Goal: Task Accomplishment & Management: Complete application form

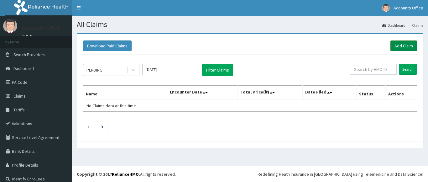
click at [401, 48] on link "Add Claim" at bounding box center [404, 45] width 27 height 11
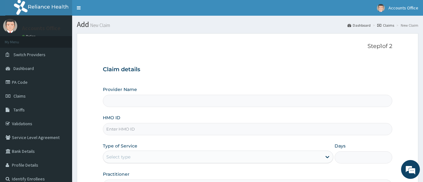
type input "ABUJA CLINICS"
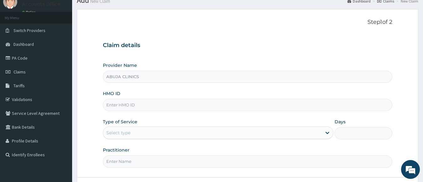
scroll to position [76, 0]
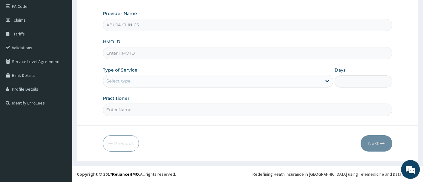
click at [130, 58] on input "HMO ID" at bounding box center [248, 53] width 290 height 12
type input "GBI/10115/E"
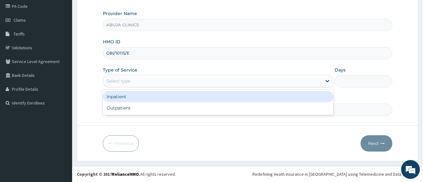
drag, startPoint x: 139, startPoint y: 78, endPoint x: 143, endPoint y: 86, distance: 8.3
click at [139, 80] on div "Select type" at bounding box center [212, 81] width 219 height 10
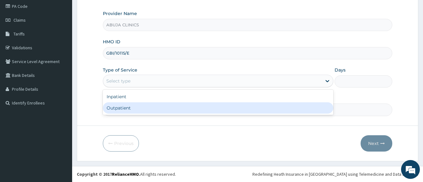
click at [127, 107] on div "Outpatient" at bounding box center [218, 107] width 231 height 11
type input "1"
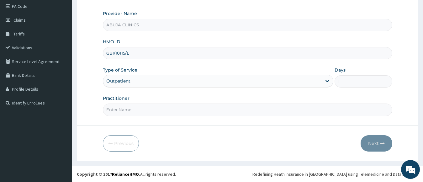
click at [125, 109] on input "Practitioner" at bounding box center [248, 109] width 290 height 12
type input "DR. FOLARIN"
click at [376, 141] on button "Next" at bounding box center [377, 143] width 32 height 16
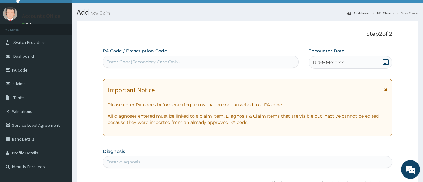
scroll to position [0, 0]
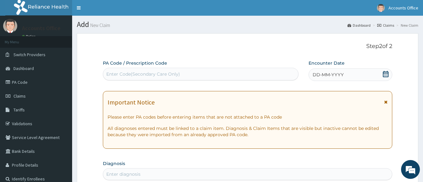
click at [386, 74] on icon at bounding box center [386, 74] width 6 height 6
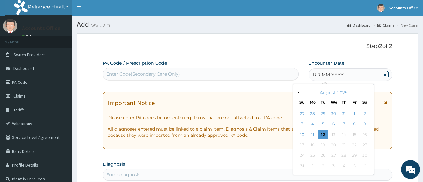
click at [300, 93] on div "August 2025" at bounding box center [334, 92] width 76 height 6
click at [299, 93] on div "August 2025" at bounding box center [334, 92] width 76 height 6
click at [299, 92] on div "August 2025" at bounding box center [334, 92] width 76 height 6
click at [299, 91] on button "Previous Month" at bounding box center [297, 92] width 3 height 3
click at [333, 134] on div "16" at bounding box center [333, 134] width 9 height 9
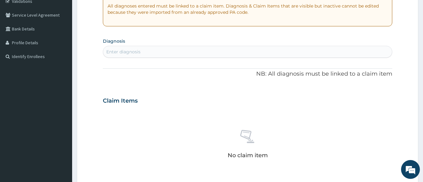
scroll to position [125, 0]
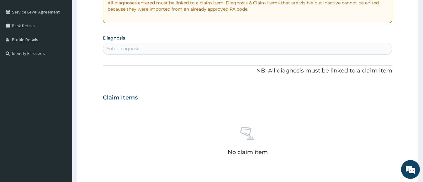
click at [250, 49] on div "Enter diagnosis" at bounding box center [247, 49] width 289 height 10
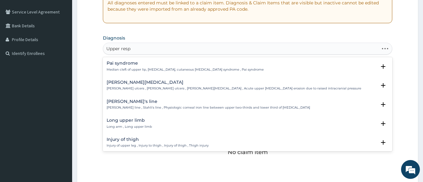
type input "Upper respi"
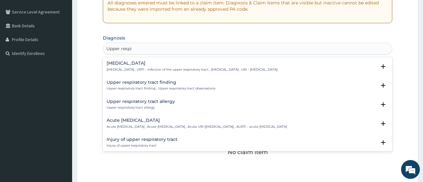
click at [135, 67] on p "Upper respiratory infection , URTI - Infection of the upper respiratory tract ,…" at bounding box center [192, 69] width 171 height 4
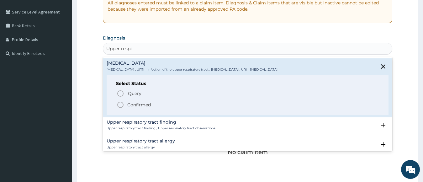
click at [132, 104] on p "Confirmed" at bounding box center [139, 105] width 24 height 6
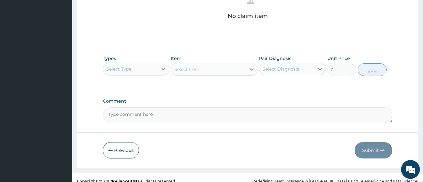
scroll to position [270, 0]
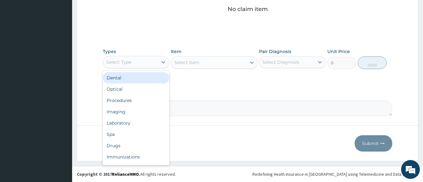
click at [129, 66] on div "Select Type" at bounding box center [130, 62] width 55 height 10
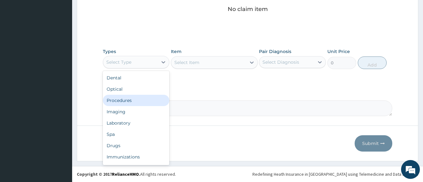
click at [123, 101] on div "Procedures" at bounding box center [136, 100] width 67 height 11
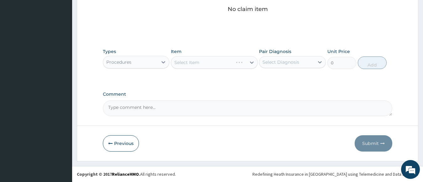
click at [201, 61] on div "Select Item" at bounding box center [214, 62] width 87 height 13
click at [201, 64] on div "Select Item" at bounding box center [214, 62] width 87 height 13
click at [206, 59] on div "Select Item" at bounding box center [208, 62] width 75 height 10
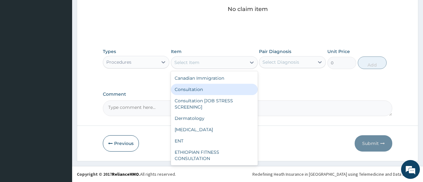
drag, startPoint x: 199, startPoint y: 90, endPoint x: 287, endPoint y: 61, distance: 92.1
click at [199, 90] on div "Consultation" at bounding box center [214, 89] width 87 height 11
type input "11000"
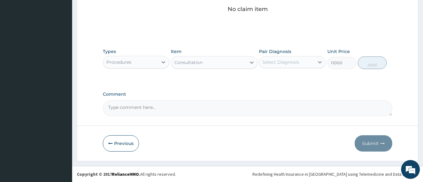
click at [291, 62] on div "Select Diagnosis" at bounding box center [280, 62] width 37 height 6
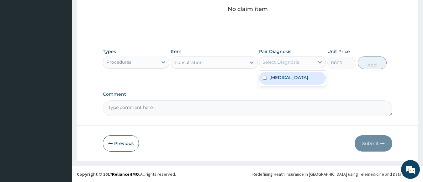
drag, startPoint x: 291, startPoint y: 80, endPoint x: 295, endPoint y: 81, distance: 4.2
click at [291, 80] on label "Upper respiratory infection" at bounding box center [288, 77] width 39 height 6
checkbox input "true"
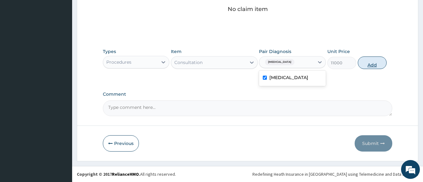
click at [365, 62] on button "Add" at bounding box center [372, 62] width 29 height 13
type input "0"
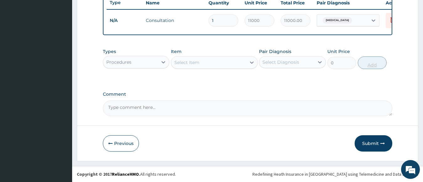
scroll to position [246, 0]
click at [120, 66] on div "Procedures" at bounding box center [130, 62] width 55 height 10
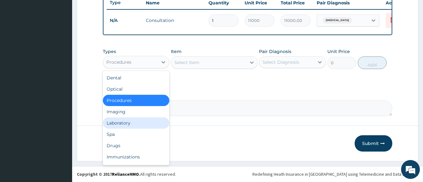
click at [126, 121] on div "Laboratory" at bounding box center [136, 122] width 67 height 11
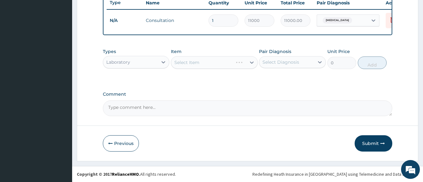
click at [209, 61] on div "Select Item" at bounding box center [214, 62] width 87 height 13
click at [207, 62] on div "Select Item" at bounding box center [208, 62] width 75 height 10
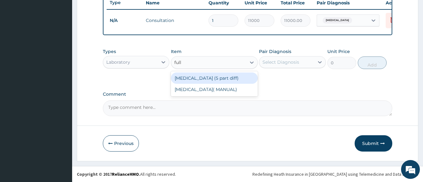
type input "full"
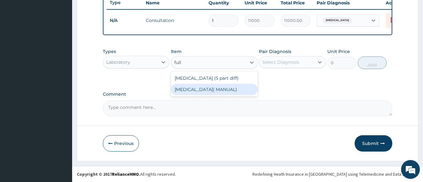
drag, startPoint x: 232, startPoint y: 94, endPoint x: 271, endPoint y: 73, distance: 44.3
click at [232, 93] on div "FULL BLOOD COUNT( MANUAL)" at bounding box center [214, 89] width 87 height 11
type input "8114.73"
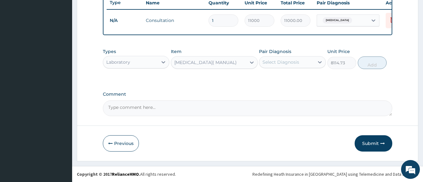
click at [274, 66] on div "Select Diagnosis" at bounding box center [286, 62] width 55 height 10
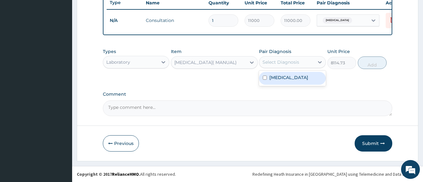
click at [282, 79] on label "Upper respiratory infection" at bounding box center [288, 77] width 39 height 6
checkbox input "true"
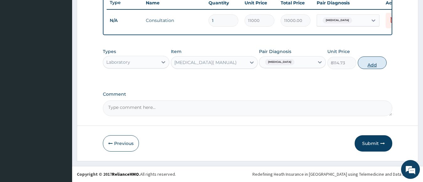
click at [368, 61] on button "Add" at bounding box center [372, 62] width 29 height 13
type input "0"
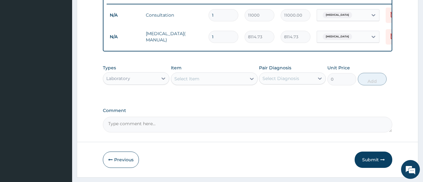
click at [206, 84] on div "Select Item" at bounding box center [208, 79] width 75 height 10
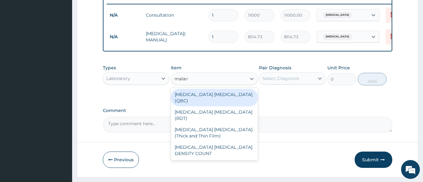
type input "malaria"
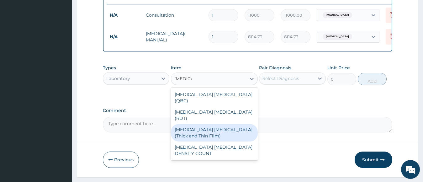
drag, startPoint x: 240, startPoint y: 120, endPoint x: 265, endPoint y: 89, distance: 40.1
click at [240, 124] on div "MALARIA PARASITE (Thick and Thin Film)" at bounding box center [214, 133] width 87 height 18
type input "5333.28"
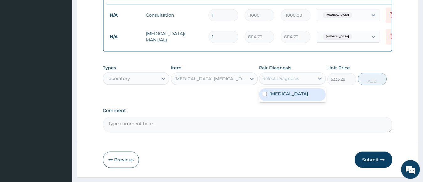
click at [272, 83] on div "Select Diagnosis" at bounding box center [286, 78] width 55 height 10
drag, startPoint x: 282, startPoint y: 103, endPoint x: 290, endPoint y: 101, distance: 7.9
click at [283, 97] on label "Upper respiratory infection" at bounding box center [288, 94] width 39 height 6
checkbox input "true"
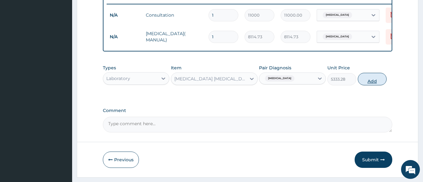
click at [365, 85] on button "Add" at bounding box center [372, 79] width 29 height 13
type input "0"
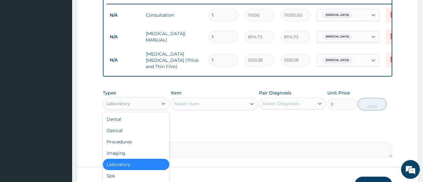
click at [112, 107] on div "Laboratory" at bounding box center [118, 103] width 24 height 6
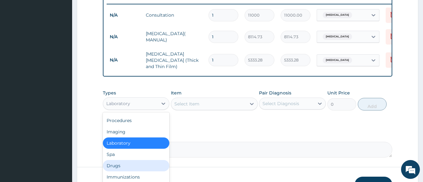
click at [118, 167] on div "Drugs" at bounding box center [136, 165] width 67 height 11
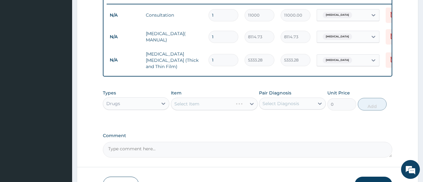
click at [206, 104] on div "Select Item" at bounding box center [214, 103] width 87 height 13
click at [205, 105] on div "Select Item" at bounding box center [214, 103] width 87 height 13
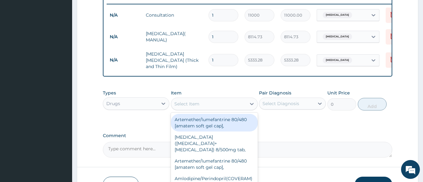
click at [203, 107] on div "Select Item" at bounding box center [208, 104] width 75 height 10
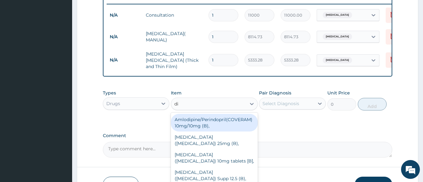
type input "d"
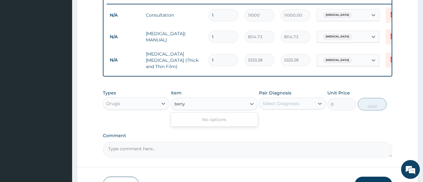
type input "ben"
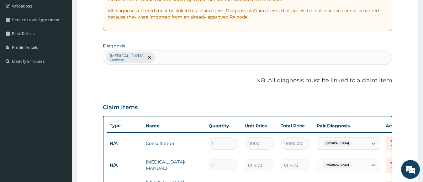
scroll to position [101, 0]
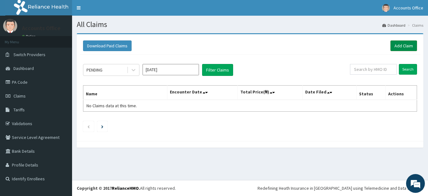
click at [408, 43] on link "Add Claim" at bounding box center [404, 45] width 27 height 11
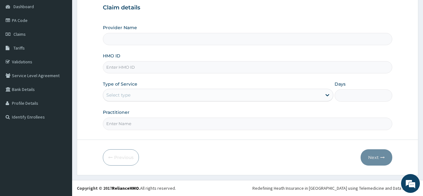
click at [119, 68] on input "HMO ID" at bounding box center [248, 67] width 290 height 12
type input "ABUJA CLINICS"
type input "BUG/10003/B"
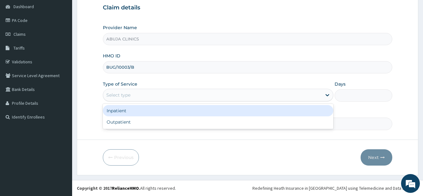
drag, startPoint x: 121, startPoint y: 95, endPoint x: 122, endPoint y: 109, distance: 14.1
click at [121, 98] on div "Select type" at bounding box center [118, 95] width 24 height 6
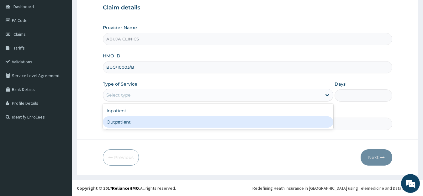
click at [126, 124] on div "Outpatient" at bounding box center [218, 121] width 231 height 11
type input "1"
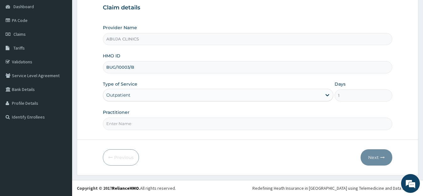
click at [124, 120] on input "Practitioner" at bounding box center [248, 124] width 290 height 12
type input "[PERSON_NAME]"
click at [373, 163] on button "Next" at bounding box center [377, 157] width 32 height 16
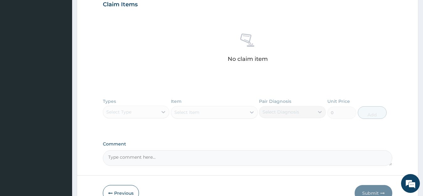
scroll to position [30, 0]
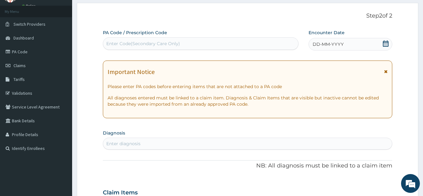
click at [197, 42] on div "Enter Code(Secondary Care Only)" at bounding box center [200, 44] width 195 height 10
type input "PA/ACB580"
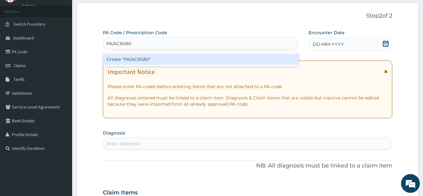
click at [138, 60] on div "Create "PA/ACB580"" at bounding box center [201, 59] width 196 height 11
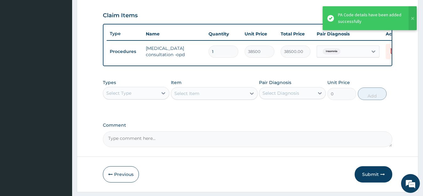
scroll to position [232, 0]
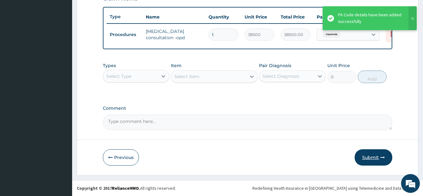
click at [372, 162] on button "Submit" at bounding box center [374, 157] width 38 height 16
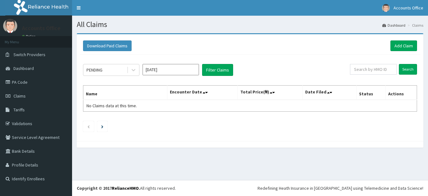
click at [163, 70] on input "[DATE]" at bounding box center [171, 69] width 56 height 11
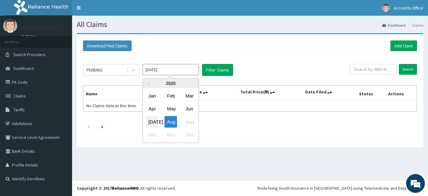
click at [150, 122] on div "[DATE]" at bounding box center [152, 122] width 13 height 12
type input "Jul 2025"
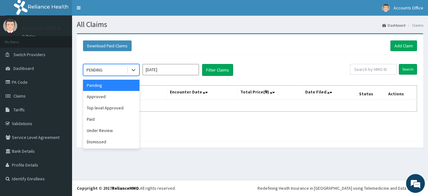
click at [127, 71] on div at bounding box center [133, 69] width 12 height 11
click at [108, 97] on div "Approved" at bounding box center [111, 96] width 56 height 11
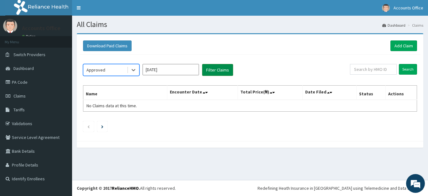
click at [223, 75] on button "Filter Claims" at bounding box center [217, 70] width 31 height 12
click at [221, 68] on button "Filter Claims" at bounding box center [217, 70] width 31 height 12
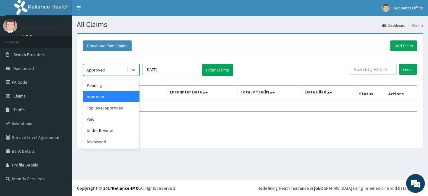
click at [117, 69] on div "Approved" at bounding box center [105, 70] width 44 height 10
click at [116, 107] on div "Top level Approved" at bounding box center [111, 107] width 56 height 11
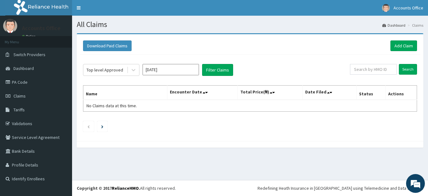
click at [223, 62] on div "Top level Approved Jul 2025 Filter Claims Search Name Encounter Date Total Pric…" at bounding box center [250, 96] width 340 height 83
click at [219, 69] on button "Filter Claims" at bounding box center [217, 70] width 31 height 12
click at [128, 71] on div at bounding box center [133, 69] width 11 height 11
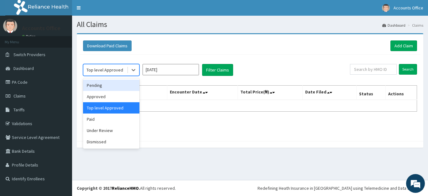
click at [113, 87] on div "Pending" at bounding box center [111, 85] width 56 height 11
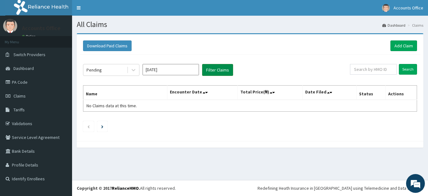
click at [219, 70] on button "Filter Claims" at bounding box center [217, 70] width 31 height 12
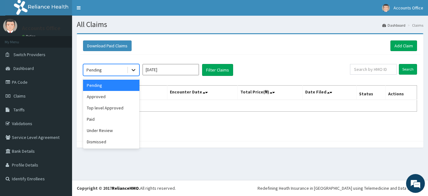
click at [131, 72] on icon at bounding box center [133, 70] width 6 height 6
click at [109, 126] on div "Under Review" at bounding box center [111, 130] width 56 height 11
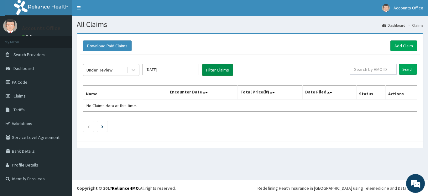
click at [224, 70] on button "Filter Claims" at bounding box center [217, 70] width 31 height 12
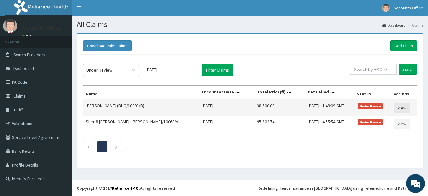
click at [399, 108] on link "View" at bounding box center [402, 108] width 17 height 11
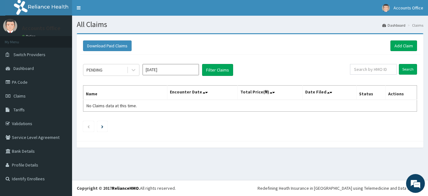
click at [160, 69] on input "Aug 2025" at bounding box center [171, 69] width 56 height 11
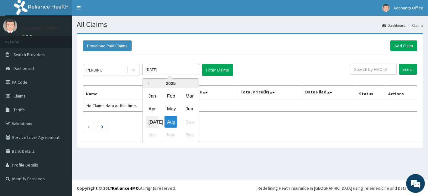
click at [151, 119] on div "Jul" at bounding box center [152, 122] width 13 height 12
type input "Jul 2025"
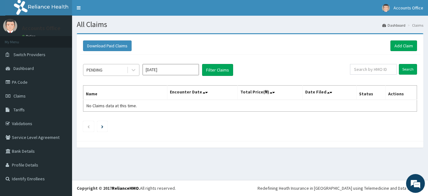
click at [116, 70] on div "PENDING" at bounding box center [105, 70] width 44 height 10
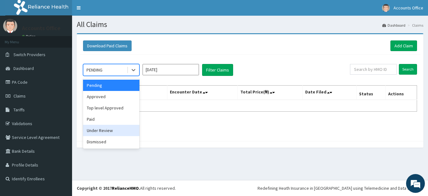
click at [102, 129] on div "Under Review" at bounding box center [111, 130] width 56 height 11
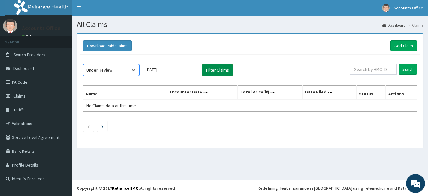
click at [217, 71] on button "Filter Claims" at bounding box center [217, 70] width 31 height 12
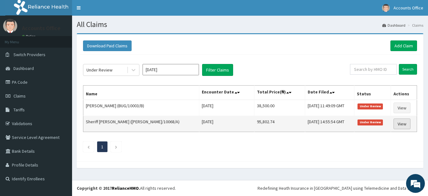
click at [402, 124] on link "View" at bounding box center [402, 123] width 17 height 11
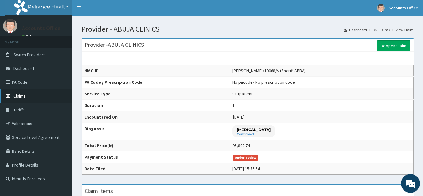
click at [15, 93] on span "Claims" at bounding box center [19, 96] width 12 height 6
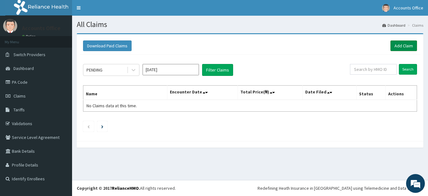
click at [403, 47] on link "Add Claim" at bounding box center [404, 45] width 27 height 11
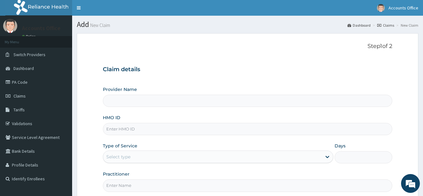
type input "ABUJA CLINICS"
click at [118, 128] on input "HMO ID" at bounding box center [248, 129] width 290 height 12
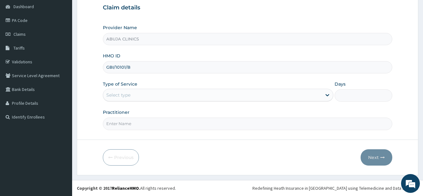
type input "GBI/10101/B"
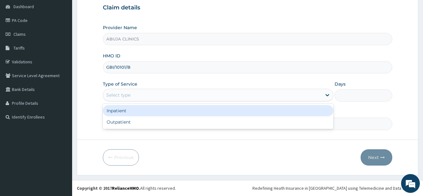
click at [124, 98] on div "Select type" at bounding box center [118, 95] width 24 height 6
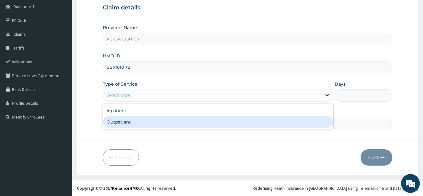
click at [128, 124] on div "Outpatient" at bounding box center [218, 121] width 231 height 11
type input "1"
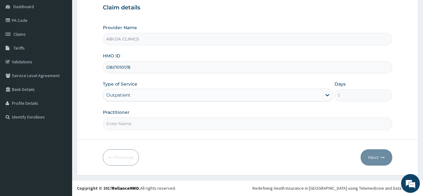
click at [127, 121] on input "Practitioner" at bounding box center [248, 124] width 290 height 12
type input "DR. FOLARIN"
click at [377, 160] on button "Next" at bounding box center [377, 157] width 32 height 16
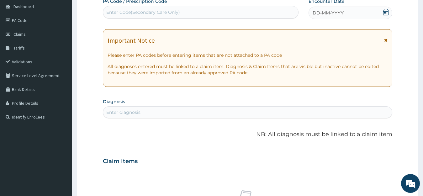
drag, startPoint x: 381, startPoint y: 14, endPoint x: 384, endPoint y: 14, distance: 3.2
click at [381, 14] on div "DD-MM-YYYY" at bounding box center [350, 13] width 84 height 13
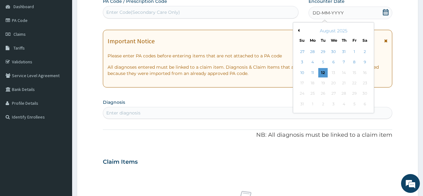
click at [298, 31] on button "Previous Month" at bounding box center [297, 30] width 3 height 3
click at [343, 94] on div "31" at bounding box center [343, 93] width 9 height 9
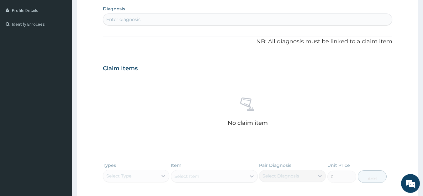
scroll to position [156, 0]
click at [152, 17] on div "Enter diagnosis" at bounding box center [247, 18] width 289 height 10
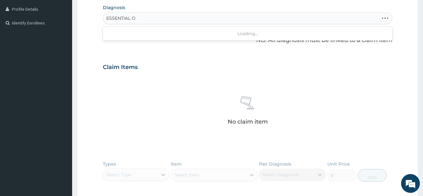
type input "ESSENTIAL"
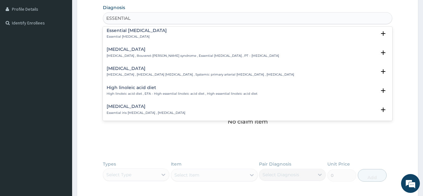
scroll to position [157, 0]
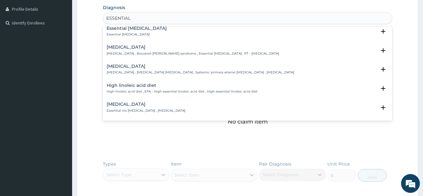
click at [134, 65] on h4 "Essential hypertension" at bounding box center [200, 66] width 187 height 5
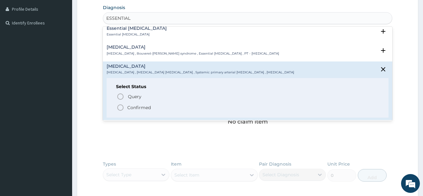
click at [143, 105] on p "Confirmed" at bounding box center [139, 107] width 24 height 6
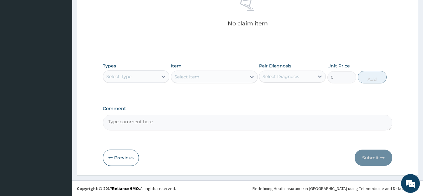
scroll to position [256, 0]
click at [134, 82] on div "Select Type" at bounding box center [136, 76] width 67 height 13
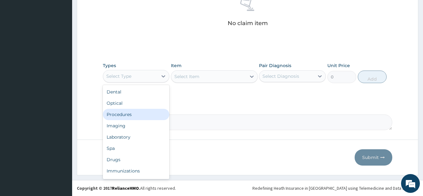
click at [126, 113] on div "Procedures" at bounding box center [136, 114] width 67 height 11
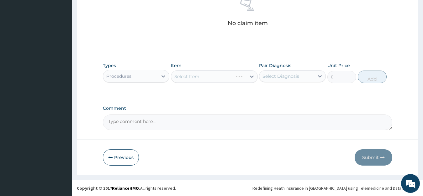
click at [192, 76] on div "Select Item" at bounding box center [214, 76] width 87 height 13
click at [196, 77] on div "Select Item" at bounding box center [214, 76] width 87 height 13
click at [221, 78] on div "Select Item" at bounding box center [214, 76] width 87 height 13
click at [222, 79] on div "Select Item" at bounding box center [208, 76] width 75 height 10
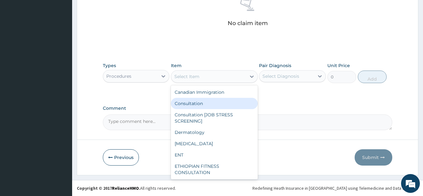
click at [197, 101] on div "Consultation" at bounding box center [214, 103] width 87 height 11
type input "11000"
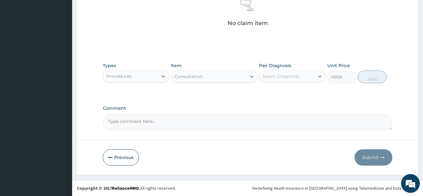
click at [293, 80] on div "Select Diagnosis" at bounding box center [286, 76] width 55 height 10
click at [292, 90] on label "Essential hypertension" at bounding box center [288, 91] width 39 height 6
checkbox input "true"
click at [370, 78] on button "Add" at bounding box center [372, 77] width 29 height 13
type input "0"
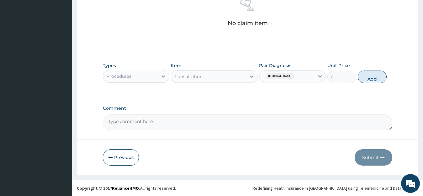
scroll to position [232, 0]
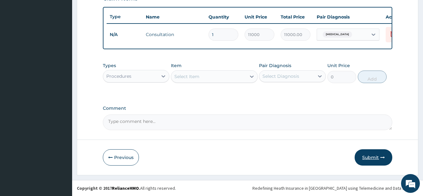
click at [371, 159] on button "Submit" at bounding box center [374, 157] width 38 height 16
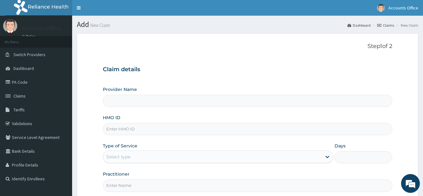
type input "ABUJA CLINICS"
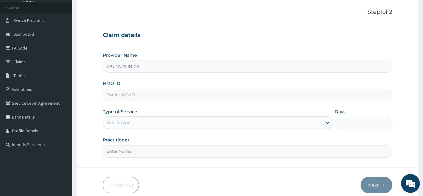
scroll to position [62, 0]
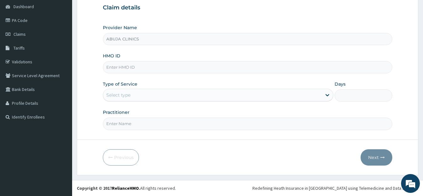
click at [123, 70] on input "HMO ID" at bounding box center [248, 67] width 290 height 12
type input "GBI/10043/C"
drag, startPoint x: 117, startPoint y: 88, endPoint x: 136, endPoint y: 114, distance: 32.3
click at [117, 89] on div "Type of Service Select type" at bounding box center [218, 91] width 231 height 21
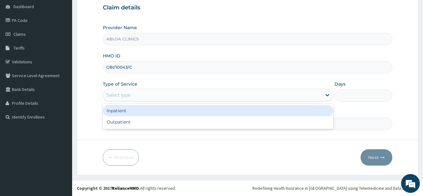
click at [119, 95] on div "Select type" at bounding box center [118, 95] width 24 height 6
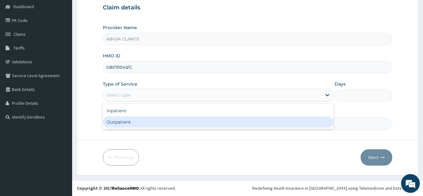
click at [124, 120] on div "Outpatient" at bounding box center [218, 121] width 231 height 11
type input "1"
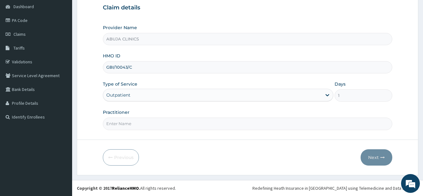
click at [124, 122] on input "Practitioner" at bounding box center [248, 124] width 290 height 12
type input "[PERSON_NAME]"
click at [373, 161] on button "Next" at bounding box center [377, 157] width 32 height 16
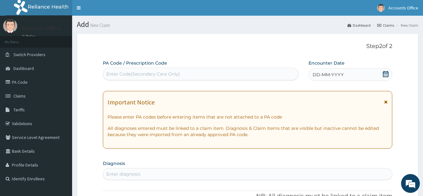
click at [165, 70] on div "Enter Code(Secondary Care Only)" at bounding box center [200, 74] width 195 height 10
type input "PA/770C19"
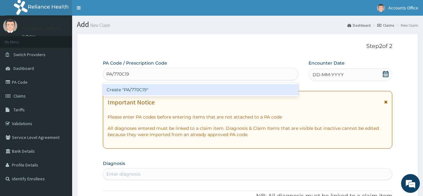
click at [163, 88] on div "Create "PA/770C19"" at bounding box center [201, 89] width 196 height 11
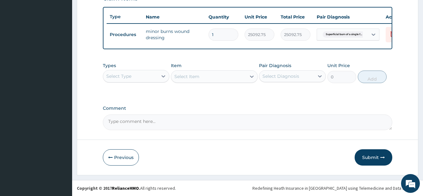
scroll to position [232, 0]
click at [147, 75] on div "Select Type" at bounding box center [130, 76] width 55 height 10
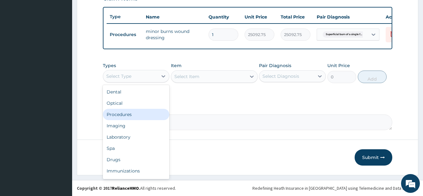
click at [119, 115] on div "Procedures" at bounding box center [136, 114] width 67 height 11
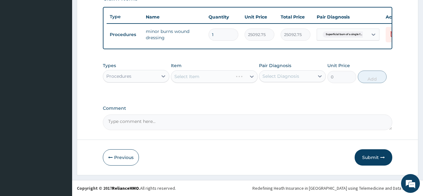
click at [196, 69] on div "Item Select Item" at bounding box center [214, 72] width 87 height 21
click at [189, 76] on div "Select Item" at bounding box center [214, 76] width 87 height 13
click at [187, 80] on div "Select Item" at bounding box center [214, 76] width 87 height 13
click at [191, 75] on div "Select Item" at bounding box center [186, 76] width 25 height 6
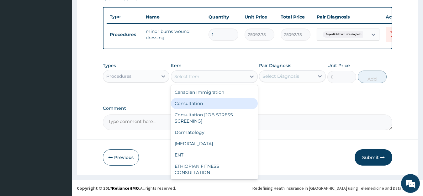
click at [190, 106] on div "Consultation" at bounding box center [214, 103] width 87 height 11
type input "11000"
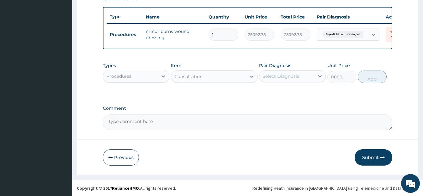
click at [268, 77] on div "Select Diagnosis" at bounding box center [280, 76] width 37 height 6
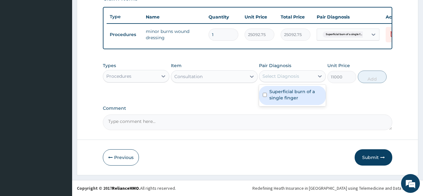
click at [275, 95] on label "Superficial burn of a single finger" at bounding box center [295, 94] width 53 height 13
checkbox input "true"
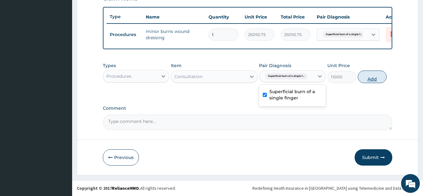
click at [384, 76] on button "Add" at bounding box center [372, 77] width 29 height 13
type input "0"
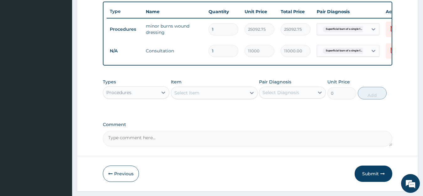
click at [136, 97] on div "Procedures" at bounding box center [130, 92] width 55 height 10
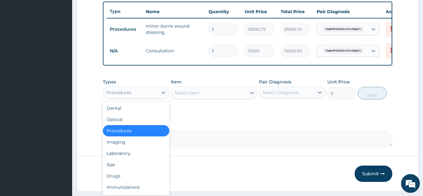
scroll to position [21, 0]
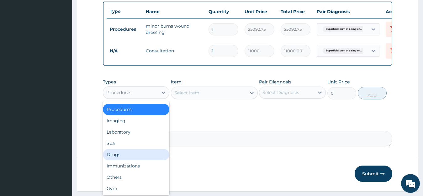
click at [121, 160] on div "Drugs" at bounding box center [136, 154] width 67 height 11
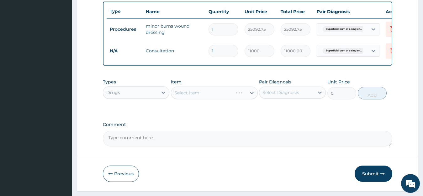
click at [192, 97] on div "Select Item" at bounding box center [214, 93] width 87 height 13
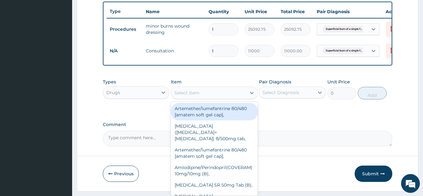
click at [191, 96] on div "Select Item" at bounding box center [186, 93] width 25 height 6
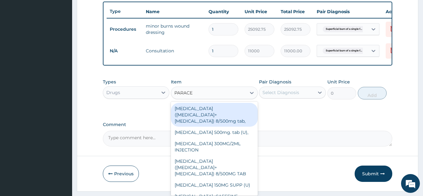
type input "PARACET"
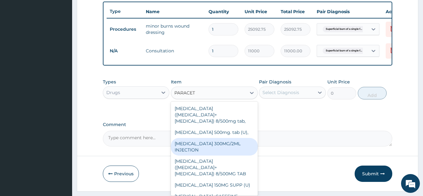
click at [221, 152] on div "PARACETAMOL 300MG/2ML INJECTION" at bounding box center [214, 147] width 87 height 18
type input "958.7"
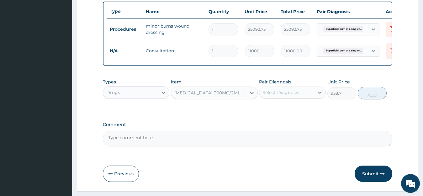
click at [283, 95] on div "Select Diagnosis" at bounding box center [280, 92] width 37 height 6
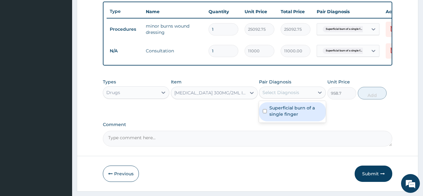
click at [281, 117] on label "Superficial burn of a single finger" at bounding box center [295, 111] width 53 height 13
checkbox input "true"
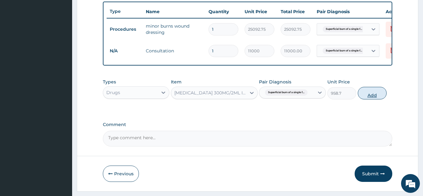
click at [378, 99] on button "Add" at bounding box center [372, 93] width 29 height 13
type input "0"
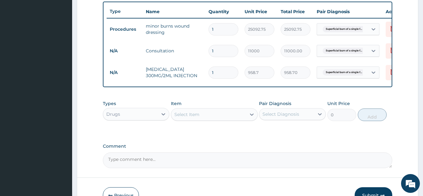
type input "0.00"
type input "2"
type input "1917.40"
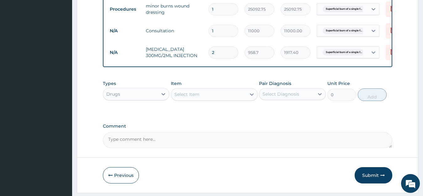
scroll to position [275, 0]
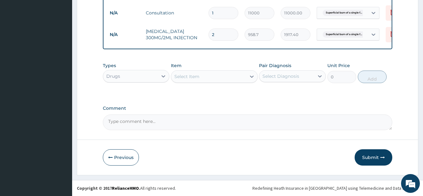
type input "2"
click at [371, 155] on button "Submit" at bounding box center [374, 157] width 38 height 16
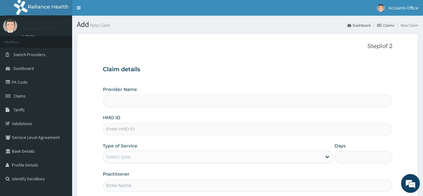
type input "ABUJA CLINICS"
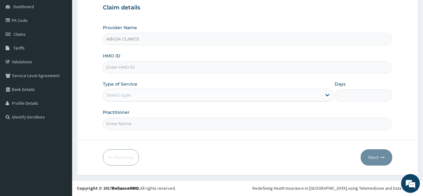
click at [125, 64] on input "HMO ID" at bounding box center [248, 67] width 290 height 12
type input "GBI/10043/A"
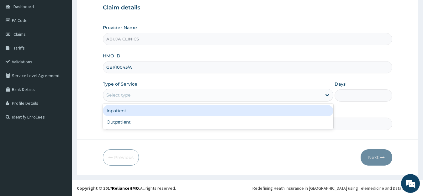
click at [125, 98] on div "Select type" at bounding box center [118, 95] width 24 height 6
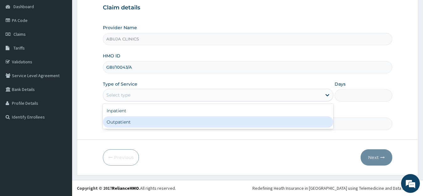
click at [120, 122] on div "Outpatient" at bounding box center [218, 121] width 231 height 11
type input "1"
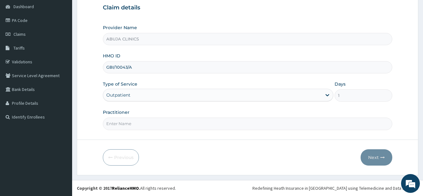
click at [121, 120] on input "Practitioner" at bounding box center [248, 124] width 290 height 12
type input "DR. FOLARIN"
click at [376, 154] on button "Next" at bounding box center [377, 157] width 32 height 16
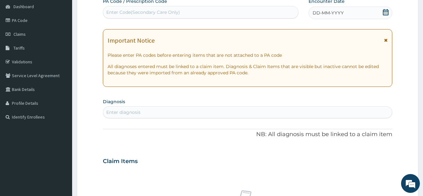
click at [383, 12] on icon at bounding box center [385, 12] width 6 height 6
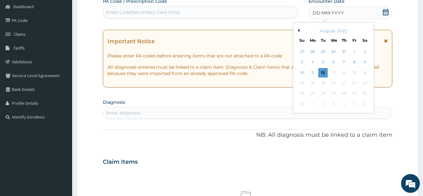
click at [300, 30] on div "August 2025" at bounding box center [334, 31] width 76 height 6
click at [298, 31] on button "Previous Month" at bounding box center [297, 30] width 3 height 3
click at [318, 82] on div "20 21 22 23 24 25 26" at bounding box center [333, 83] width 73 height 10
click at [323, 84] on div "22" at bounding box center [322, 82] width 9 height 9
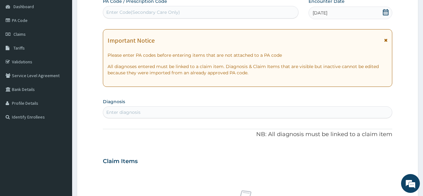
click at [149, 8] on div "Enter Code(Secondary Care Only)" at bounding box center [200, 12] width 195 height 10
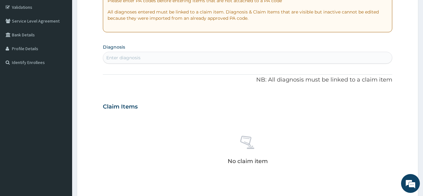
scroll to position [124, 0]
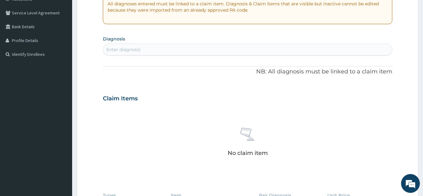
click at [128, 45] on div "Enter diagnosis" at bounding box center [247, 50] width 289 height 10
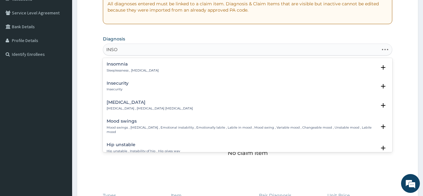
type input "INSOM"
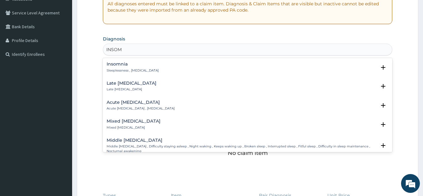
click at [115, 65] on h4 "Insomnia" at bounding box center [133, 64] width 52 height 5
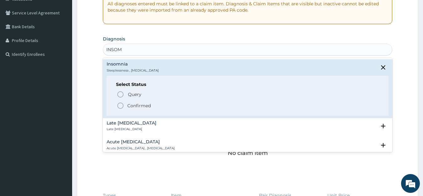
click at [140, 109] on div "Select Status Query Query covers suspected (?), Keep in view (kiv), Ruled out (…" at bounding box center [248, 96] width 282 height 40
click at [140, 107] on p "Confirmed" at bounding box center [139, 106] width 24 height 6
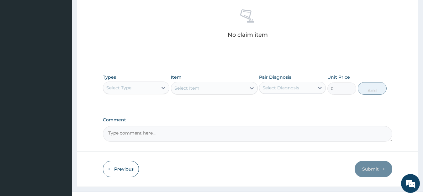
scroll to position [256, 0]
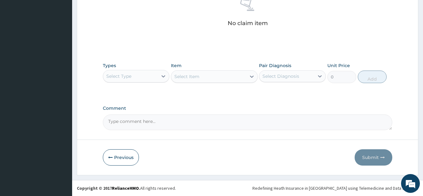
click at [126, 81] on div "Select Type" at bounding box center [130, 76] width 55 height 10
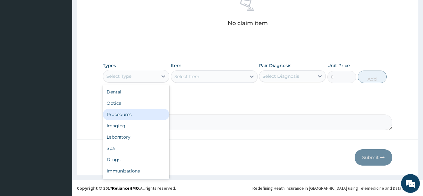
click at [126, 115] on div "Procedures" at bounding box center [136, 114] width 67 height 11
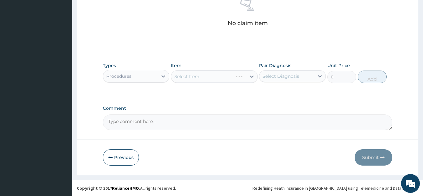
click at [185, 78] on div "Select Item" at bounding box center [214, 76] width 87 height 13
click at [205, 76] on div "Select Item" at bounding box center [214, 76] width 87 height 13
click at [227, 77] on div "Select Item" at bounding box center [214, 76] width 87 height 13
click at [239, 79] on div "Select Item" at bounding box center [208, 76] width 75 height 10
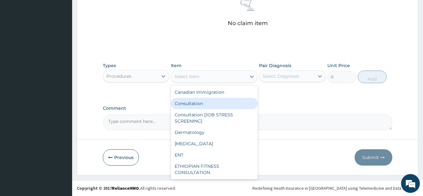
click at [195, 102] on div "Consultation" at bounding box center [214, 103] width 87 height 11
type input "11000"
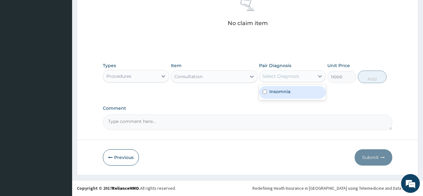
click at [273, 78] on div "Select Diagnosis" at bounding box center [280, 76] width 37 height 6
drag, startPoint x: 277, startPoint y: 91, endPoint x: 283, endPoint y: 91, distance: 6.6
click at [277, 91] on label "Insomnia" at bounding box center [279, 91] width 21 height 6
checkbox input "true"
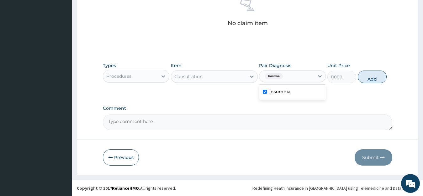
click at [366, 80] on button "Add" at bounding box center [372, 77] width 29 height 13
type input "0"
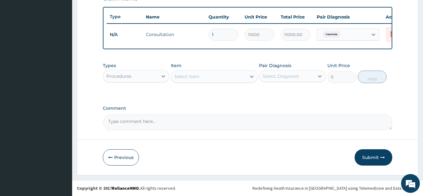
scroll to position [232, 0]
click at [126, 80] on div "Procedures" at bounding box center [130, 76] width 55 height 10
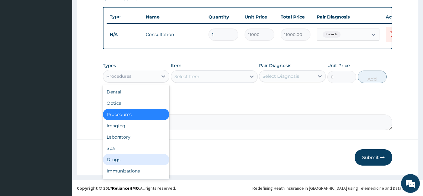
drag, startPoint x: 120, startPoint y: 160, endPoint x: 190, endPoint y: 113, distance: 83.6
click at [121, 160] on div "Drugs" at bounding box center [136, 159] width 67 height 11
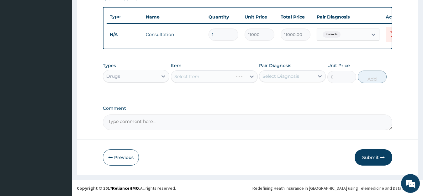
click at [217, 80] on div "Select Item" at bounding box center [214, 76] width 87 height 13
click at [216, 77] on div "Select Item" at bounding box center [208, 76] width 75 height 10
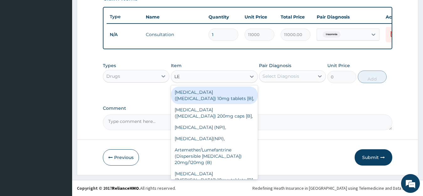
type input "LEX"
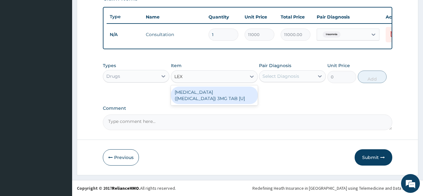
drag, startPoint x: 223, startPoint y: 94, endPoint x: 233, endPoint y: 91, distance: 9.9
click at [223, 94] on div "BROMAZEPAM (LEXOTAN) 3MG TAB [U]" at bounding box center [214, 96] width 87 height 18
type input "165.82"
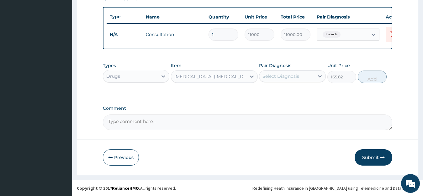
click at [296, 76] on div "Select Diagnosis" at bounding box center [280, 76] width 37 height 6
click at [282, 93] on label "Insomnia" at bounding box center [279, 91] width 21 height 6
checkbox input "true"
click at [367, 77] on button "Add" at bounding box center [372, 77] width 29 height 13
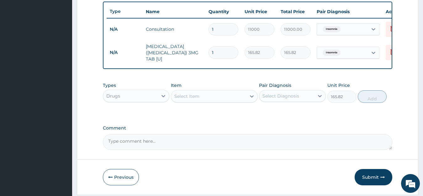
type input "0"
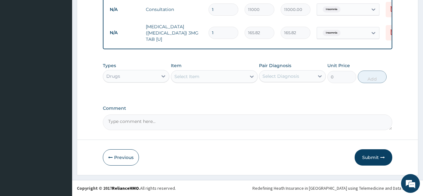
scroll to position [253, 0]
click at [379, 157] on button "Submit" at bounding box center [374, 157] width 38 height 16
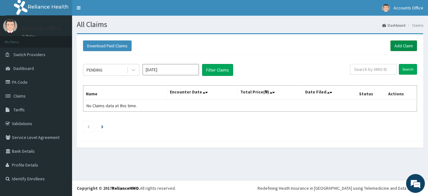
click at [412, 44] on link "Add Claim" at bounding box center [404, 45] width 27 height 11
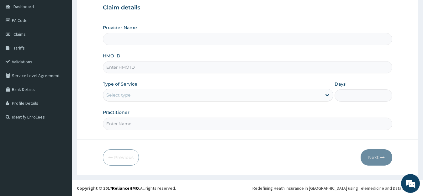
type input "ABUJA CLINICS"
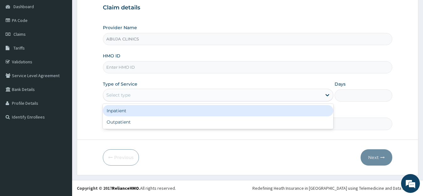
click at [118, 92] on div "Select type" at bounding box center [118, 95] width 24 height 6
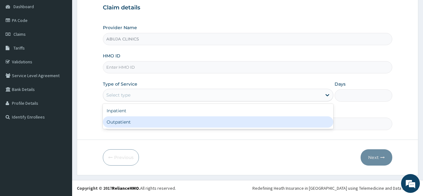
click at [128, 122] on div "Outpatient" at bounding box center [218, 121] width 231 height 11
type input "1"
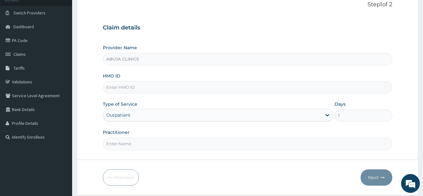
scroll to position [30, 0]
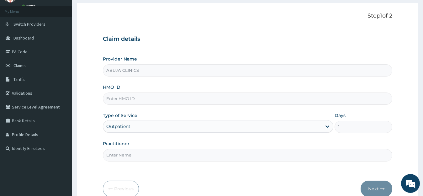
drag, startPoint x: 124, startPoint y: 102, endPoint x: 122, endPoint y: 99, distance: 3.5
click at [123, 102] on input "HMO ID" at bounding box center [248, 98] width 290 height 12
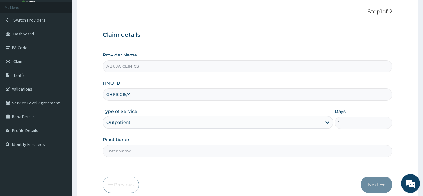
scroll to position [62, 0]
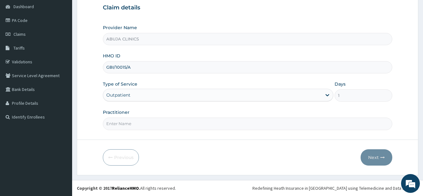
type input "GBI/10015/A"
click at [126, 123] on input "Practitioner" at bounding box center [248, 124] width 290 height 12
type input "DR. FOLARIN"
click at [377, 156] on button "Next" at bounding box center [377, 157] width 32 height 16
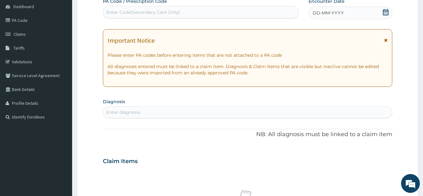
click at [386, 11] on icon at bounding box center [386, 12] width 6 height 6
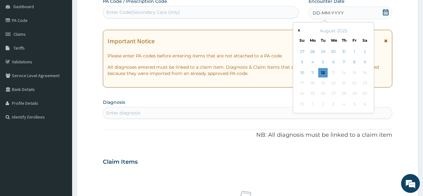
click at [298, 30] on button "Previous Month" at bounding box center [297, 30] width 3 height 3
click at [355, 52] on div "4" at bounding box center [354, 51] width 9 height 9
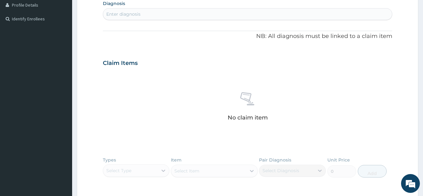
scroll to position [124, 0]
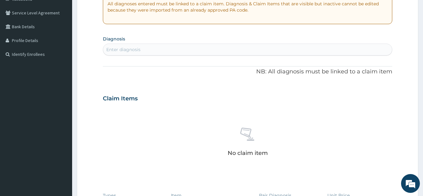
click at [141, 48] on div "Enter diagnosis" at bounding box center [247, 50] width 289 height 10
type input "[MEDICAL_DATA]"
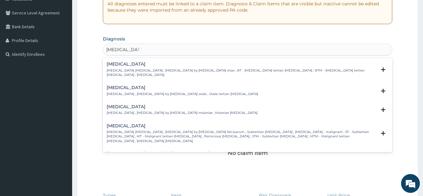
click at [132, 124] on h4 "Falciparum malaria" at bounding box center [242, 126] width 270 height 5
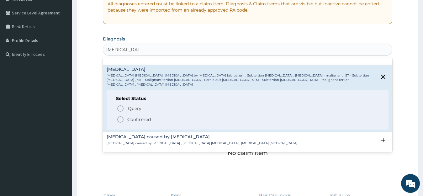
scroll to position [63, 0]
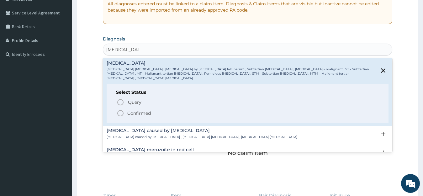
click at [134, 110] on p "Confirmed" at bounding box center [139, 113] width 24 height 6
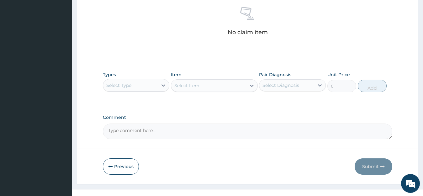
scroll to position [250, 0]
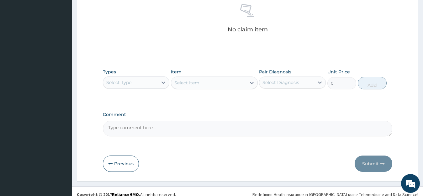
click at [149, 83] on div "Select Type" at bounding box center [130, 82] width 55 height 10
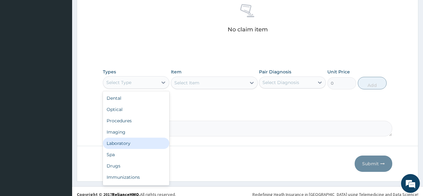
drag, startPoint x: 129, startPoint y: 142, endPoint x: 199, endPoint y: 109, distance: 77.7
click at [129, 141] on div "Laboratory" at bounding box center [136, 143] width 67 height 11
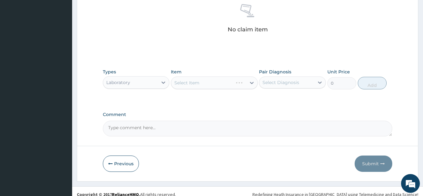
click at [199, 81] on div "Select Item" at bounding box center [214, 82] width 87 height 13
click at [195, 83] on div "Select Item" at bounding box center [214, 82] width 87 height 13
click at [188, 87] on div "Select Item" at bounding box center [208, 83] width 75 height 10
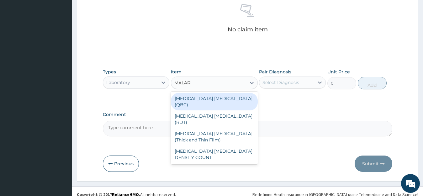
type input "MALARIA"
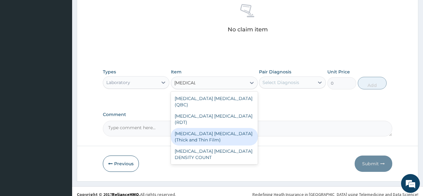
drag, startPoint x: 234, startPoint y: 117, endPoint x: 308, endPoint y: 88, distance: 78.6
click at [235, 128] on div "MALARIA PARASITE (Thick and Thin Film)" at bounding box center [214, 137] width 87 height 18
type input "5333.28"
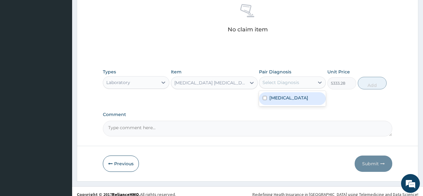
drag, startPoint x: 292, startPoint y: 81, endPoint x: 286, endPoint y: 92, distance: 13.3
click at [292, 82] on div "Select Diagnosis" at bounding box center [280, 82] width 37 height 6
click at [285, 97] on label "[MEDICAL_DATA]" at bounding box center [288, 98] width 39 height 6
checkbox input "true"
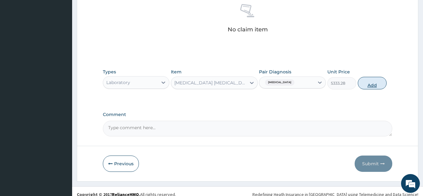
click at [363, 86] on button "Add" at bounding box center [372, 83] width 29 height 13
type input "0"
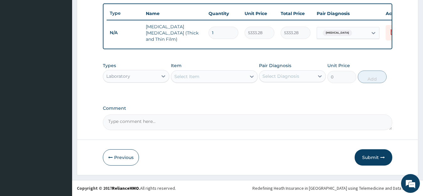
scroll to position [232, 0]
click at [202, 77] on div "Select Item" at bounding box center [208, 76] width 75 height 10
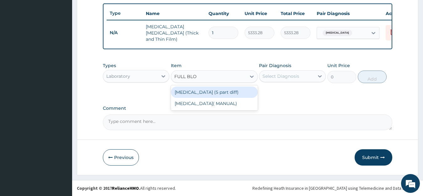
type input "FULL BLOO"
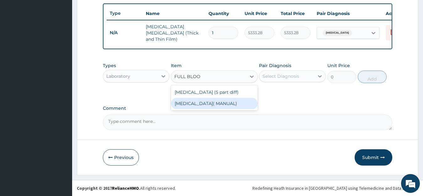
drag, startPoint x: 235, startPoint y: 106, endPoint x: 265, endPoint y: 89, distance: 34.6
click at [235, 105] on div "FULL BLOOD COUNT( MANUAL)" at bounding box center [214, 103] width 87 height 11
type input "8114.73"
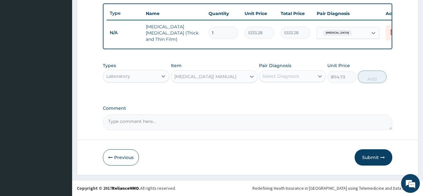
click at [273, 76] on div "Select Diagnosis" at bounding box center [280, 76] width 37 height 6
drag, startPoint x: 286, startPoint y: 94, endPoint x: 338, endPoint y: 82, distance: 54.1
click at [286, 94] on label "[MEDICAL_DATA]" at bounding box center [288, 91] width 39 height 6
checkbox input "true"
click at [376, 79] on button "Add" at bounding box center [372, 77] width 29 height 13
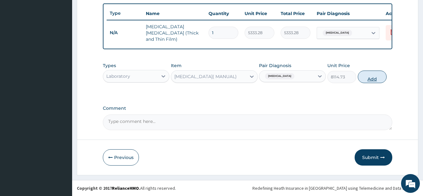
type input "0"
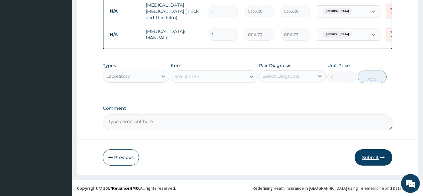
click at [374, 157] on button "Submit" at bounding box center [374, 157] width 38 height 16
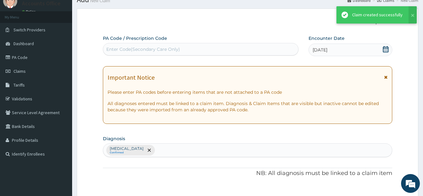
scroll to position [253, 0]
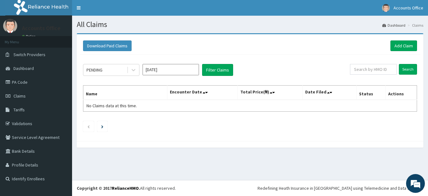
click at [159, 71] on input "[DATE]" at bounding box center [171, 69] width 56 height 11
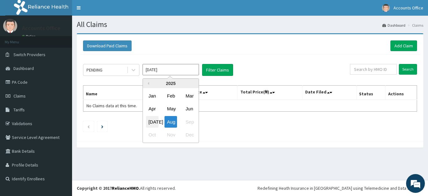
click at [151, 122] on div "[DATE]" at bounding box center [152, 122] width 13 height 12
type input "[DATE]"
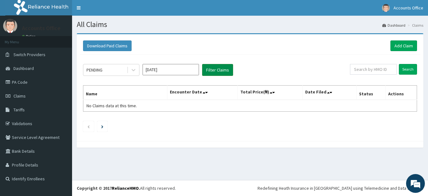
click at [217, 68] on button "Filter Claims" at bounding box center [217, 70] width 31 height 12
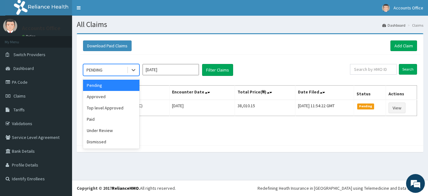
click at [119, 68] on div "PENDING" at bounding box center [105, 70] width 44 height 10
drag, startPoint x: 99, startPoint y: 94, endPoint x: 232, endPoint y: 76, distance: 133.8
click at [99, 94] on div "Approved" at bounding box center [111, 96] width 56 height 11
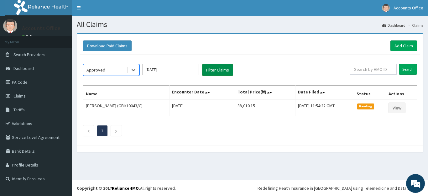
click at [223, 71] on button "Filter Claims" at bounding box center [217, 70] width 31 height 12
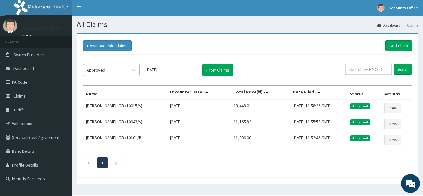
click at [101, 69] on div "Approved" at bounding box center [96, 70] width 19 height 6
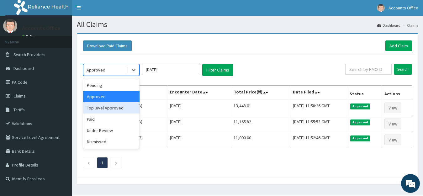
click at [97, 108] on div "Top level Approved" at bounding box center [111, 107] width 56 height 11
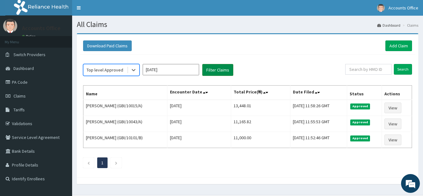
click at [224, 72] on button "Filter Claims" at bounding box center [217, 70] width 31 height 12
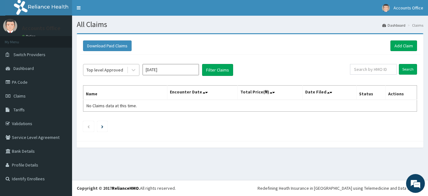
click at [121, 72] on div "Top level Approved" at bounding box center [105, 70] width 37 height 6
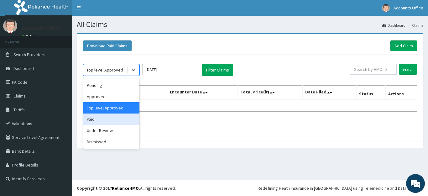
click at [109, 119] on div "Paid" at bounding box center [111, 118] width 56 height 11
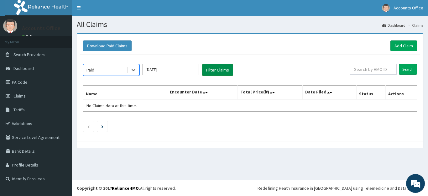
click at [217, 71] on button "Filter Claims" at bounding box center [217, 70] width 31 height 12
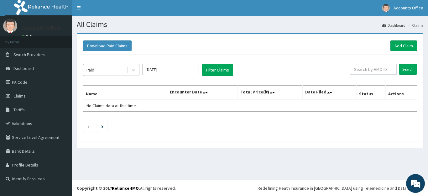
click at [106, 71] on div "Paid" at bounding box center [105, 70] width 44 height 10
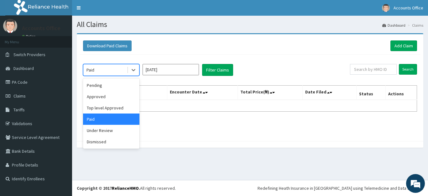
drag, startPoint x: 102, startPoint y: 124, endPoint x: 102, endPoint y: 128, distance: 3.8
click at [102, 125] on div "Pending Approved Top level Approved Paid Under Review Dismissed" at bounding box center [111, 113] width 56 height 70
click at [103, 131] on div "Under Review" at bounding box center [111, 130] width 56 height 11
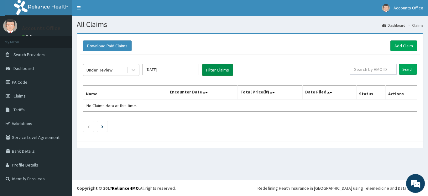
click at [219, 69] on button "Filter Claims" at bounding box center [217, 70] width 31 height 12
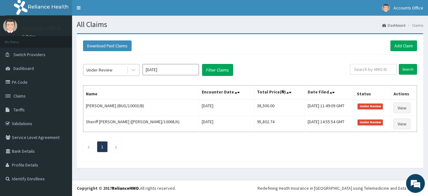
drag, startPoint x: 121, startPoint y: 71, endPoint x: 117, endPoint y: 76, distance: 6.5
click at [121, 72] on div "Under Review" at bounding box center [105, 70] width 44 height 10
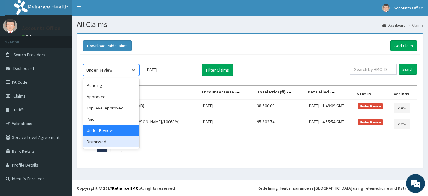
click at [97, 142] on div "Dismissed" at bounding box center [111, 141] width 56 height 11
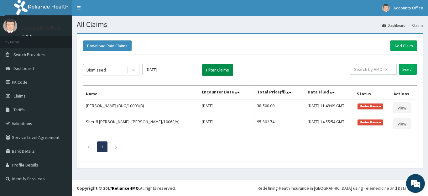
click at [211, 70] on button "Filter Claims" at bounding box center [217, 70] width 31 height 12
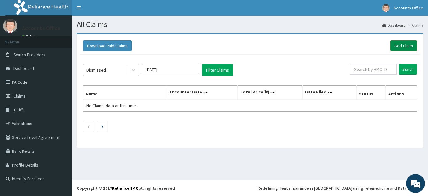
click at [405, 47] on link "Add Claim" at bounding box center [404, 45] width 27 height 11
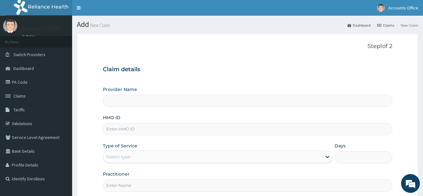
type input "ABUJA CLINICS"
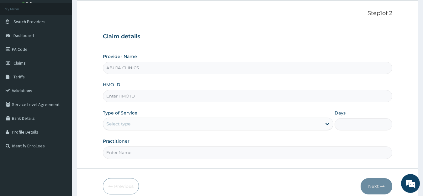
scroll to position [62, 0]
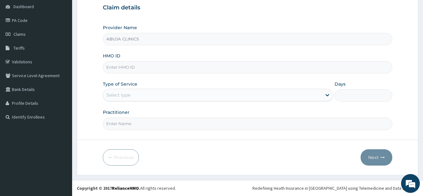
click at [132, 70] on input "HMO ID" at bounding box center [248, 67] width 290 height 12
type input "GBI/10015/A"
drag, startPoint x: 130, startPoint y: 87, endPoint x: 129, endPoint y: 92, distance: 4.4
click at [129, 90] on div "Type of Service Select type" at bounding box center [218, 91] width 231 height 21
click at [126, 94] on div "Select type" at bounding box center [118, 95] width 24 height 6
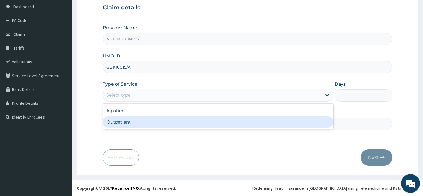
scroll to position [0, 0]
click at [120, 123] on div "Outpatient" at bounding box center [218, 121] width 231 height 11
type input "1"
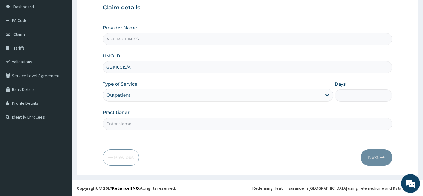
click at [124, 121] on input "Practitioner" at bounding box center [248, 124] width 290 height 12
type input "[PERSON_NAME]"
click at [376, 158] on button "Next" at bounding box center [377, 157] width 32 height 16
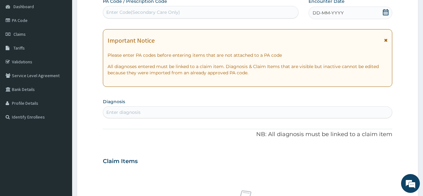
click at [384, 13] on icon at bounding box center [385, 12] width 6 height 6
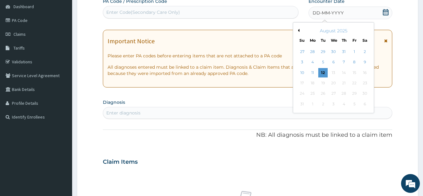
click at [298, 30] on button "Previous Month" at bounding box center [297, 30] width 3 height 3
drag, startPoint x: 355, startPoint y: 73, endPoint x: 304, endPoint y: 79, distance: 51.8
click at [355, 73] on div "18" at bounding box center [354, 72] width 9 height 9
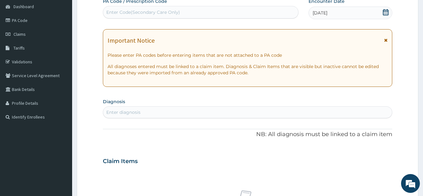
click at [124, 113] on div "Enter diagnosis" at bounding box center [123, 112] width 34 height 6
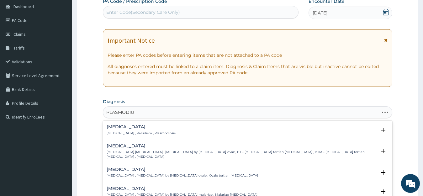
type input "[MEDICAL_DATA]"
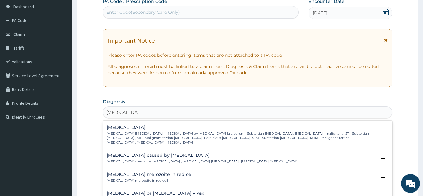
scroll to position [63, 0]
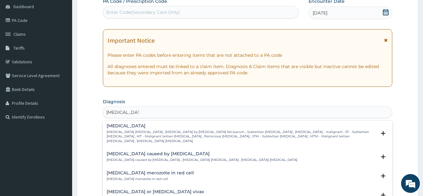
click at [148, 130] on p "[MEDICAL_DATA] [MEDICAL_DATA] , [MEDICAL_DATA] by [MEDICAL_DATA] falciparum , S…" at bounding box center [242, 136] width 270 height 13
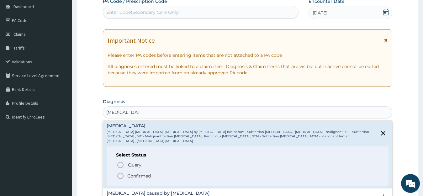
click at [141, 173] on p "Confirmed" at bounding box center [139, 176] width 24 height 6
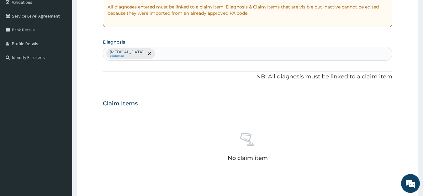
scroll to position [219, 0]
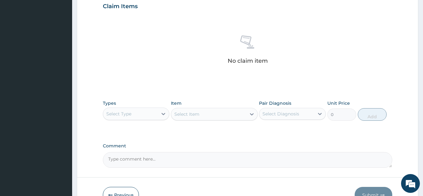
click at [130, 118] on div "Select Type" at bounding box center [130, 114] width 55 height 10
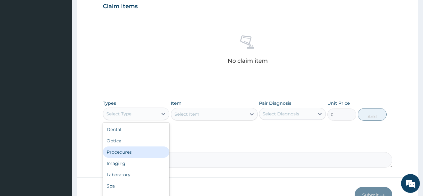
click at [120, 154] on div "Procedures" at bounding box center [136, 151] width 67 height 11
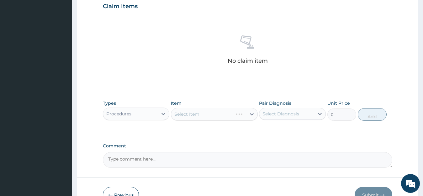
click at [210, 111] on div "Select Item" at bounding box center [214, 114] width 87 height 13
click at [208, 114] on div "Select Item" at bounding box center [214, 114] width 87 height 13
click at [208, 115] on div "Select Item" at bounding box center [214, 114] width 87 height 13
click at [208, 115] on div "Select Item" at bounding box center [208, 114] width 75 height 10
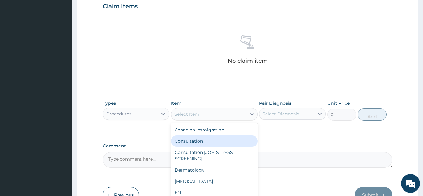
click at [191, 143] on div "Consultation" at bounding box center [214, 140] width 87 height 11
type input "11000"
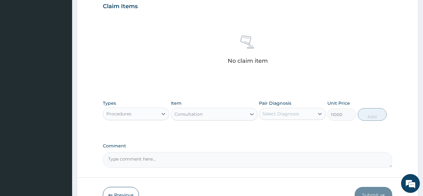
click at [288, 115] on div "Select Diagnosis" at bounding box center [280, 114] width 37 height 6
click at [292, 130] on label "[MEDICAL_DATA]" at bounding box center [288, 129] width 39 height 6
checkbox input "true"
click at [367, 118] on button "Add" at bounding box center [372, 114] width 29 height 13
type input "0"
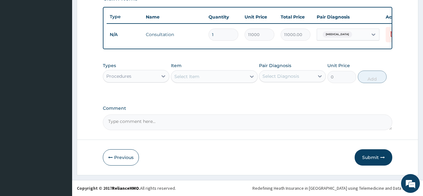
scroll to position [232, 0]
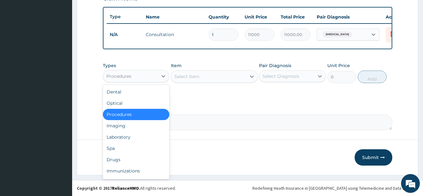
click at [131, 77] on div "Procedures" at bounding box center [118, 76] width 25 height 6
click at [118, 134] on div "Laboratory" at bounding box center [136, 136] width 67 height 11
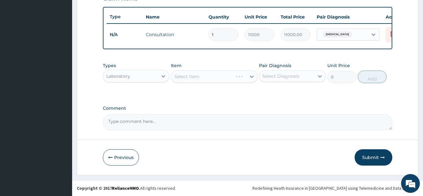
click at [208, 78] on div "Select Item" at bounding box center [214, 76] width 87 height 13
click at [199, 77] on div "Select Item" at bounding box center [214, 76] width 87 height 13
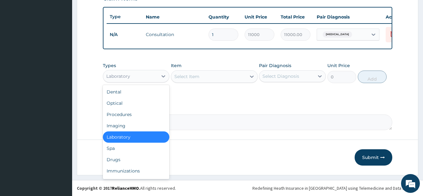
drag, startPoint x: 136, startPoint y: 76, endPoint x: 133, endPoint y: 79, distance: 3.3
click at [135, 76] on div "Laboratory" at bounding box center [130, 76] width 55 height 10
click at [112, 158] on div "Drugs" at bounding box center [136, 159] width 67 height 11
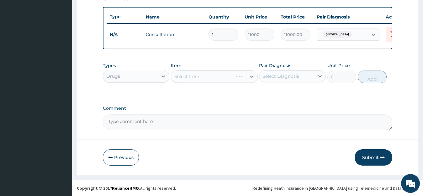
click at [189, 78] on div "Select Item" at bounding box center [214, 76] width 87 height 13
click at [189, 78] on div "Select Item" at bounding box center [186, 76] width 25 height 6
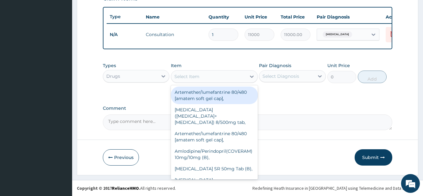
click at [189, 78] on div "Select Item" at bounding box center [186, 76] width 25 height 6
type input "A"
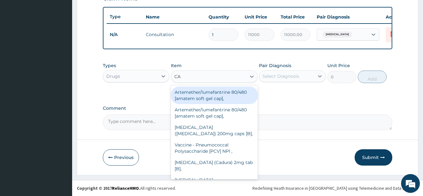
type input "C"
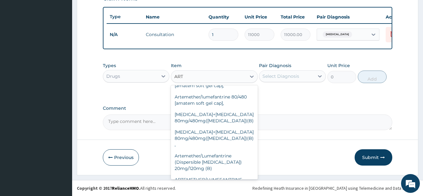
scroll to position [0, 0]
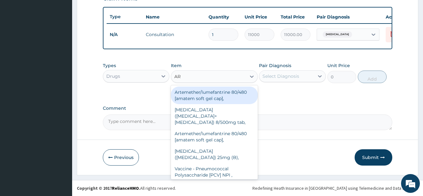
type input "A"
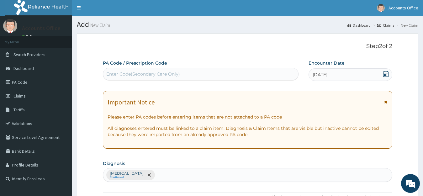
click at [157, 67] on div "PA Code / Prescription Code Enter Code(Secondary Care Only)" at bounding box center [201, 70] width 196 height 20
click at [157, 71] on div "Enter Code(Secondary Care Only)" at bounding box center [143, 74] width 74 height 6
paste input "PA/8FF449"
type input "PA/8FF449"
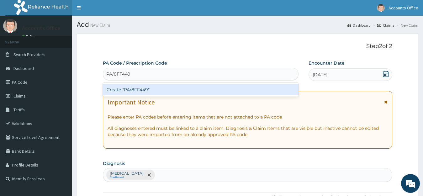
click at [126, 89] on div "Create "PA/8FF449"" at bounding box center [201, 89] width 196 height 11
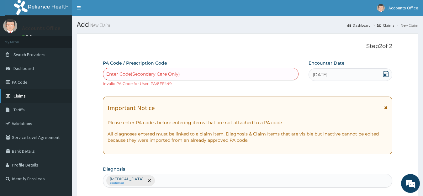
click at [18, 96] on span "Claims" at bounding box center [19, 96] width 12 height 6
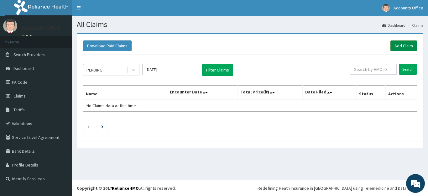
click at [400, 46] on link "Add Claim" at bounding box center [404, 45] width 27 height 11
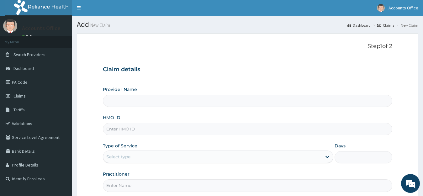
type input "ABUJA CLINICS"
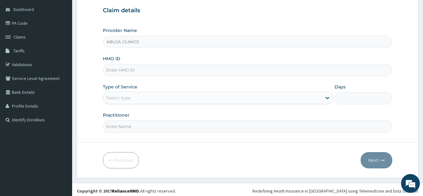
scroll to position [62, 0]
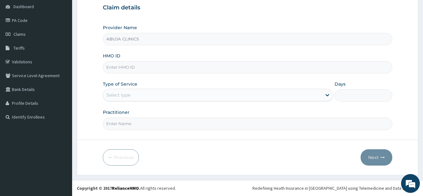
click at [125, 65] on input "HMO ID" at bounding box center [248, 67] width 290 height 12
type input "KPR/10001/A"
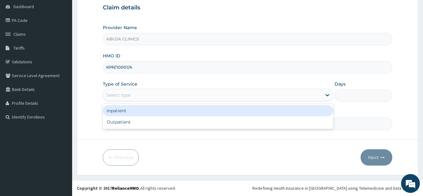
click at [131, 96] on div "Select type" at bounding box center [212, 95] width 219 height 10
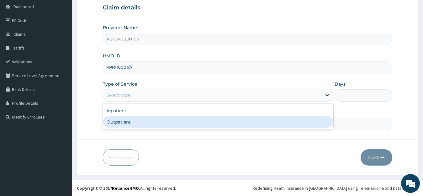
click at [118, 125] on div "Outpatient" at bounding box center [218, 121] width 231 height 11
type input "1"
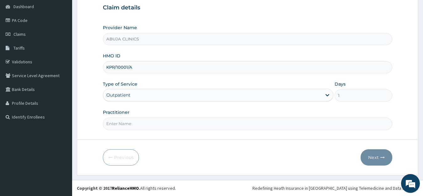
click at [121, 123] on input "Practitioner" at bounding box center [248, 124] width 290 height 12
type input "[PERSON_NAME]"
click at [374, 161] on button "Next" at bounding box center [377, 157] width 32 height 16
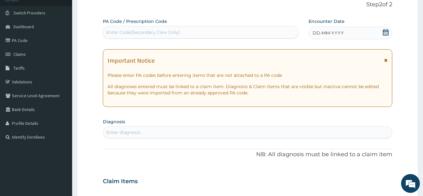
scroll to position [30, 0]
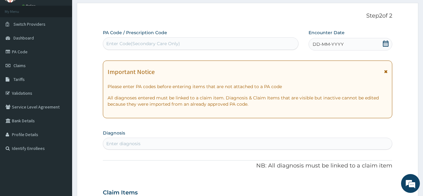
click at [387, 42] on icon at bounding box center [386, 43] width 6 height 6
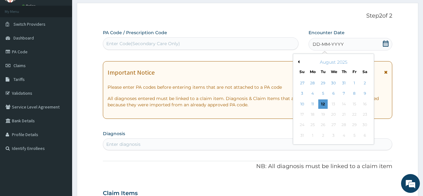
click at [300, 62] on div "August 2025" at bounding box center [334, 62] width 76 height 6
click at [300, 63] on div "August 2025" at bounding box center [334, 62] width 76 height 6
click at [299, 63] on button "Previous Month" at bounding box center [297, 61] width 3 height 3
click at [322, 103] on div "15" at bounding box center [322, 103] width 9 height 9
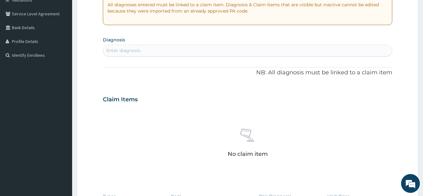
scroll to position [124, 0]
click at [149, 50] on div "Enter diagnosis" at bounding box center [247, 50] width 289 height 10
type input "-"
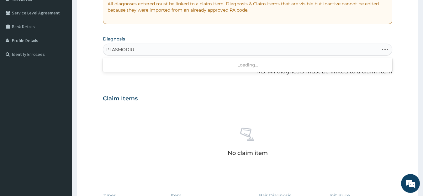
type input "[MEDICAL_DATA]"
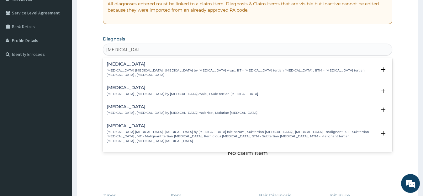
click at [132, 124] on h4 "[MEDICAL_DATA]" at bounding box center [242, 126] width 270 height 5
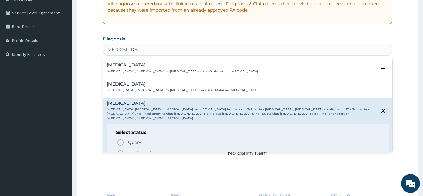
scroll to position [63, 0]
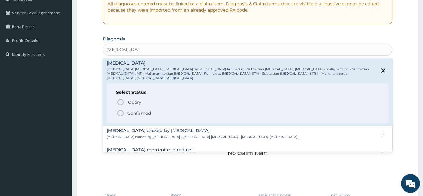
click at [137, 110] on p "Confirmed" at bounding box center [139, 113] width 24 height 6
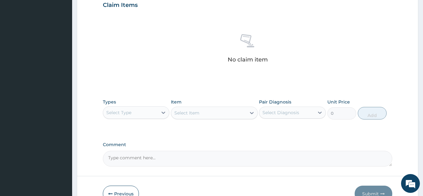
scroll to position [256, 0]
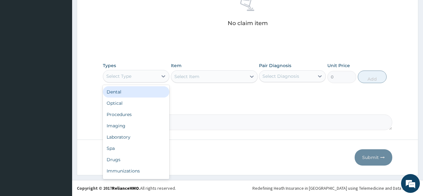
click at [140, 72] on div "Select Type" at bounding box center [130, 76] width 55 height 10
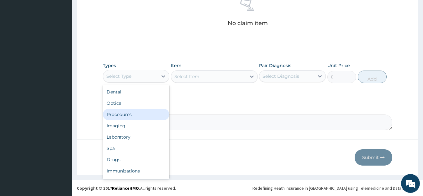
click at [127, 113] on div "Procedures" at bounding box center [136, 114] width 67 height 11
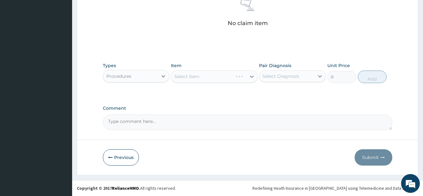
click at [195, 80] on div "Select Item" at bounding box center [214, 76] width 87 height 13
click at [198, 77] on div "Select Item" at bounding box center [214, 76] width 87 height 13
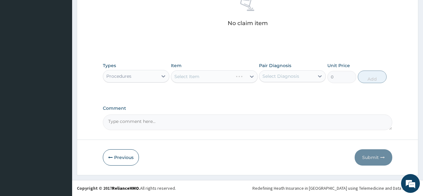
click at [197, 79] on div "Select Item" at bounding box center [214, 76] width 87 height 13
click at [196, 77] on div "Select Item" at bounding box center [214, 76] width 87 height 13
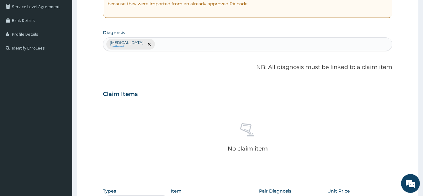
scroll to position [0, 0]
